Goal: Navigation & Orientation: Understand site structure

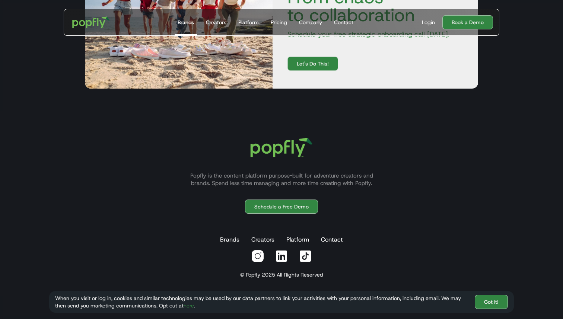
scroll to position [1390, 0]
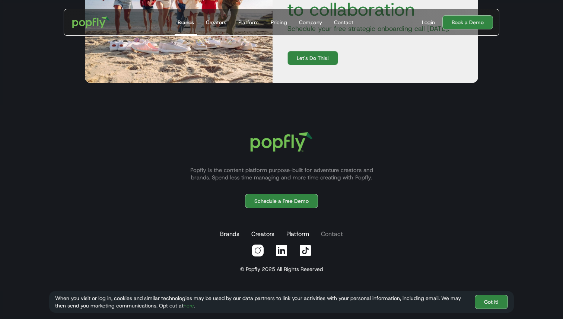
click at [336, 234] on link "Contact" at bounding box center [332, 234] width 25 height 15
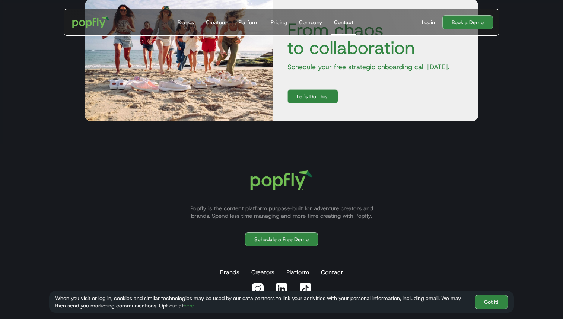
scroll to position [391, 0]
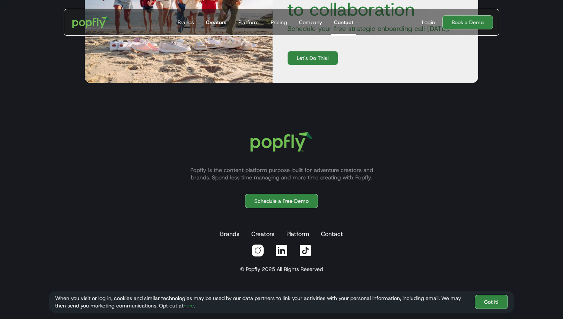
click at [219, 22] on div "Creators" at bounding box center [216, 22] width 20 height 7
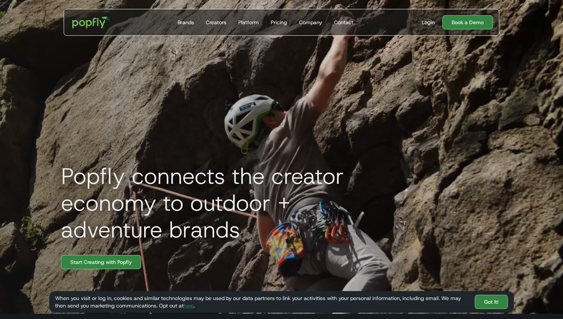
click at [288, 1] on div "Popfly connects the creator economy to outdoor + adventure brands Start Creatin…" at bounding box center [281, 154] width 477 height 319
